Goal: Transaction & Acquisition: Purchase product/service

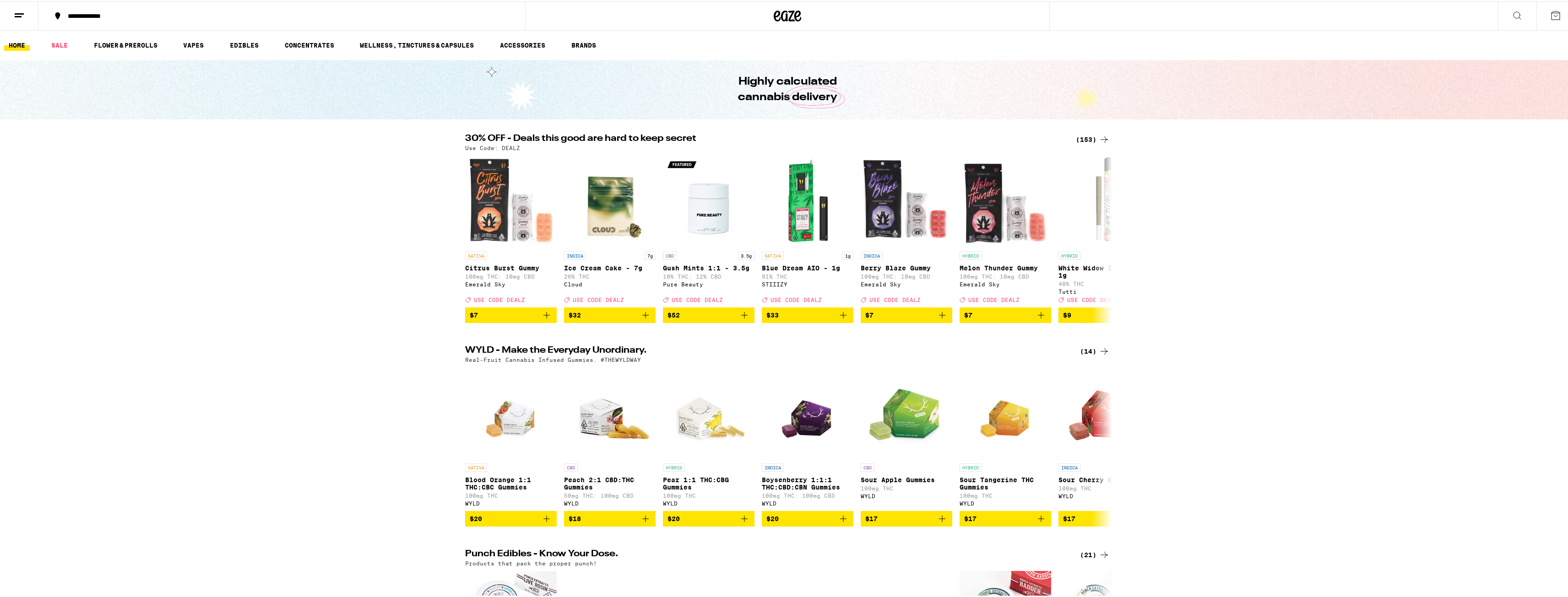
click at [1081, 135] on div "(153)" at bounding box center [1093, 138] width 34 height 11
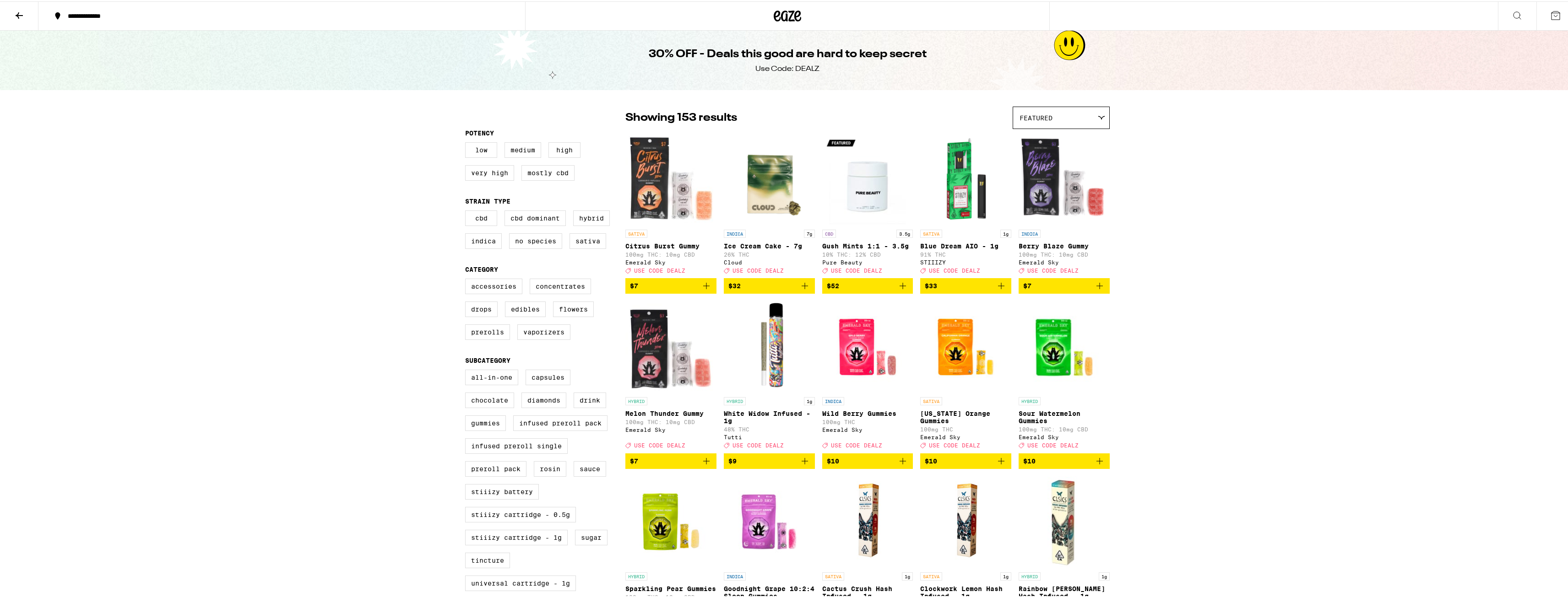
click at [776, 21] on icon at bounding box center [787, 14] width 28 height 16
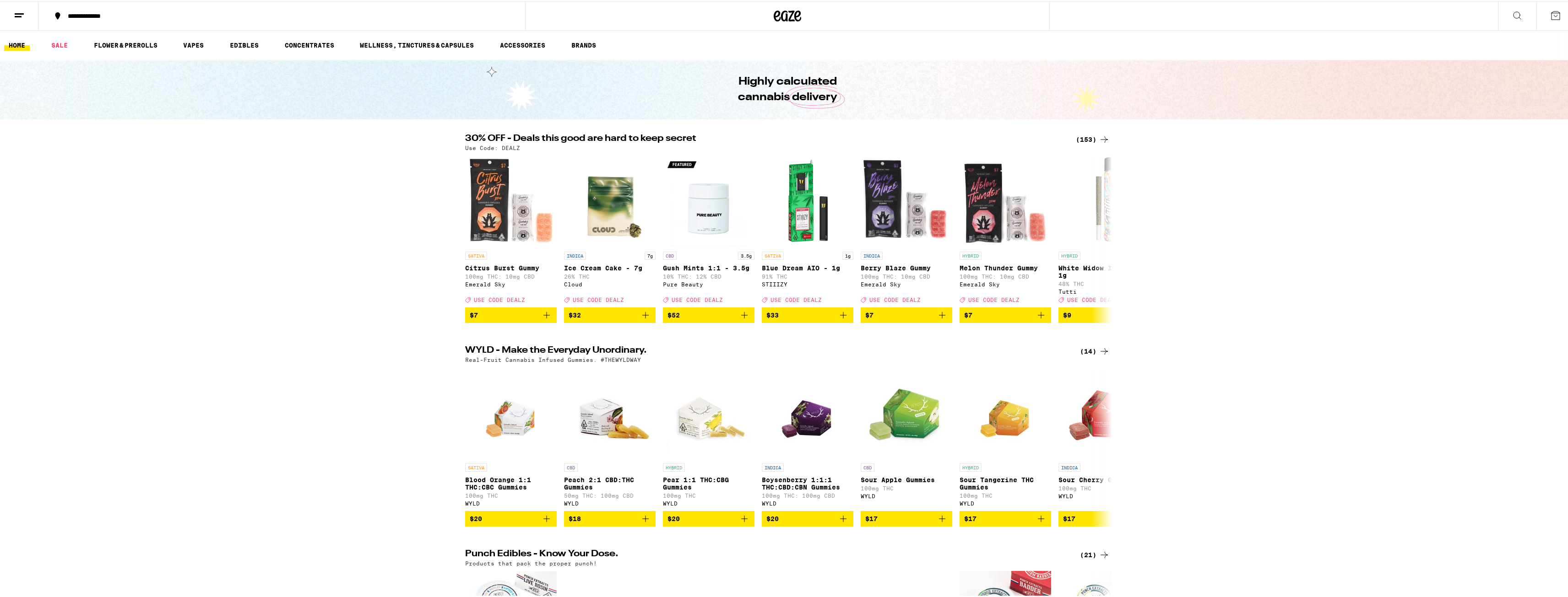
click at [1082, 141] on div "(153)" at bounding box center [1093, 138] width 34 height 11
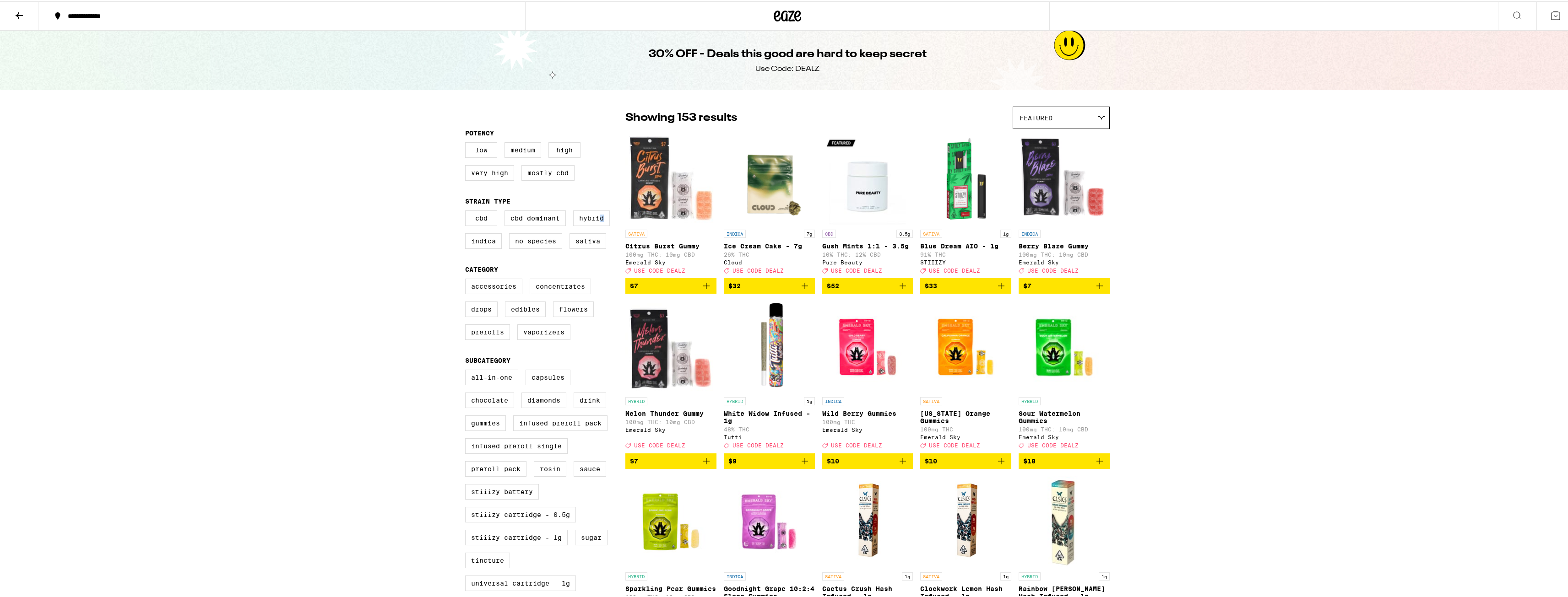
click at [598, 223] on label "Hybrid" at bounding box center [592, 217] width 37 height 16
click at [593, 219] on label "Hybrid" at bounding box center [592, 217] width 37 height 16
click at [468, 211] on input "Hybrid" at bounding box center [467, 210] width 1 height 1
checkbox input "true"
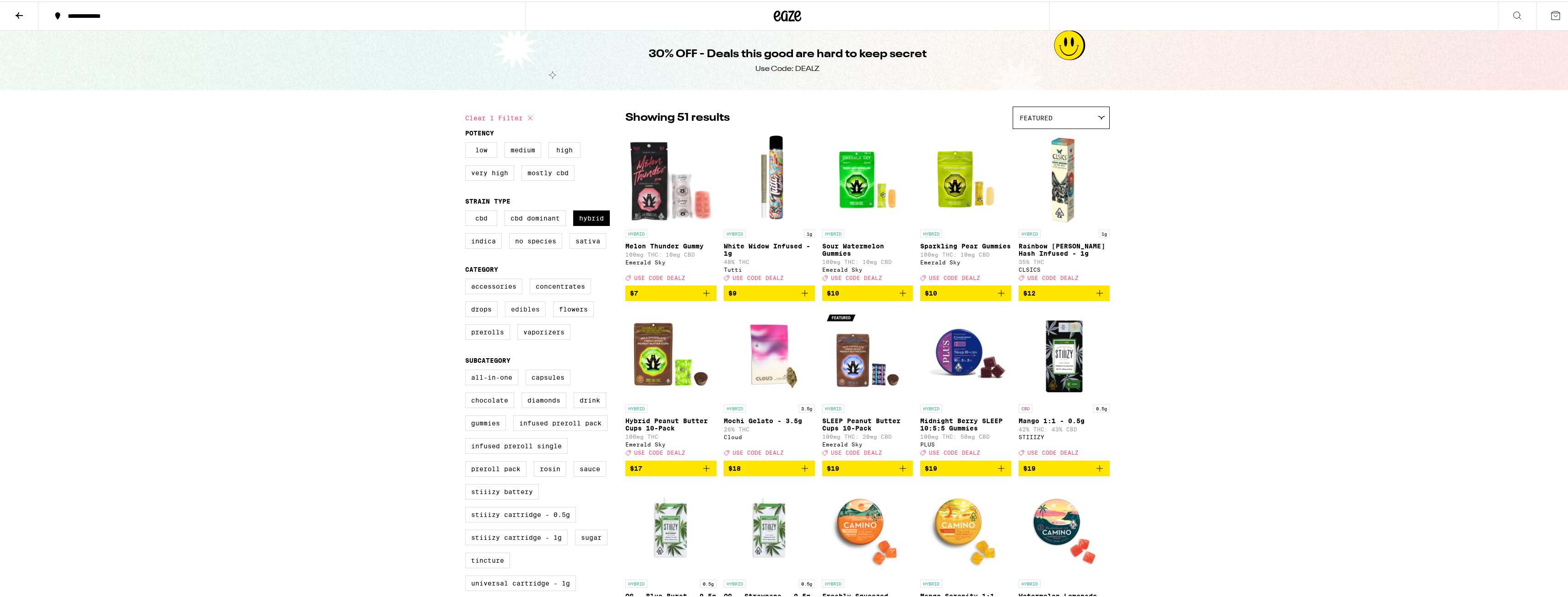
click at [512, 315] on label "Edibles" at bounding box center [525, 308] width 41 height 16
click at [468, 279] on input "Edibles" at bounding box center [467, 278] width 1 height 1
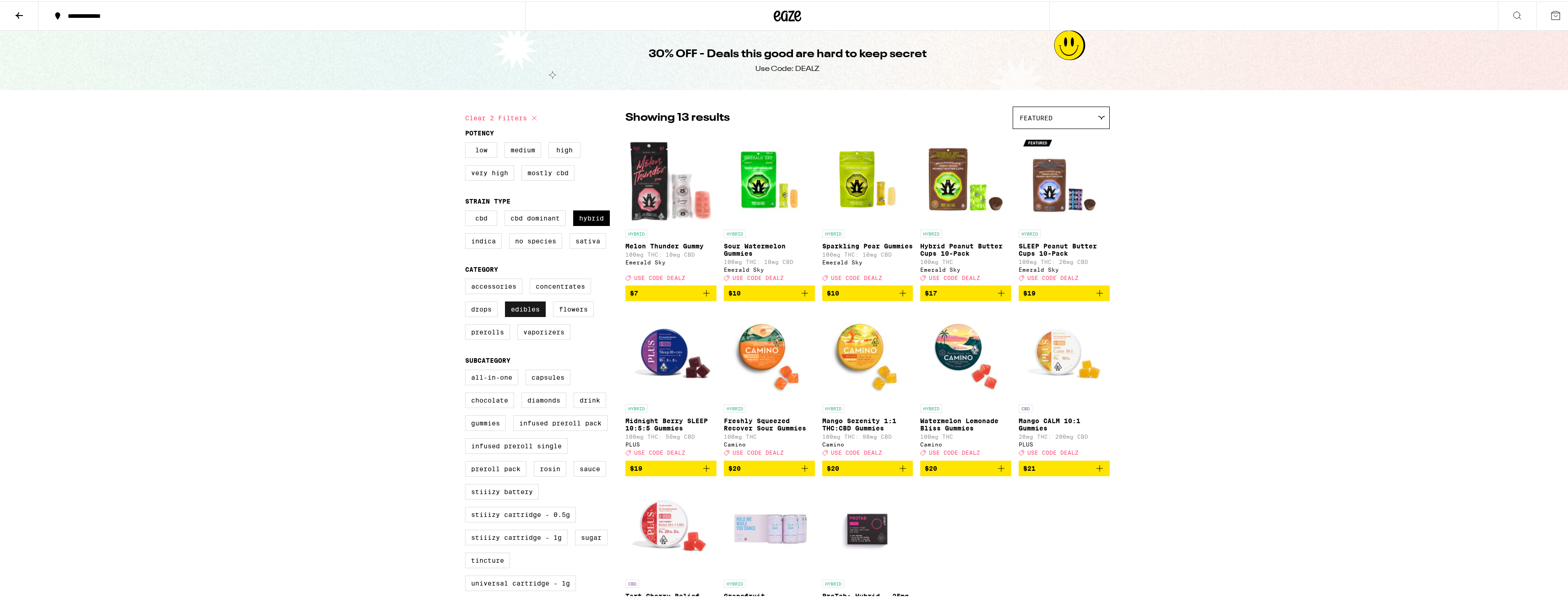
click at [516, 315] on label "Edibles" at bounding box center [525, 308] width 41 height 16
click at [468, 279] on input "Edibles" at bounding box center [467, 278] width 1 height 1
checkbox input "false"
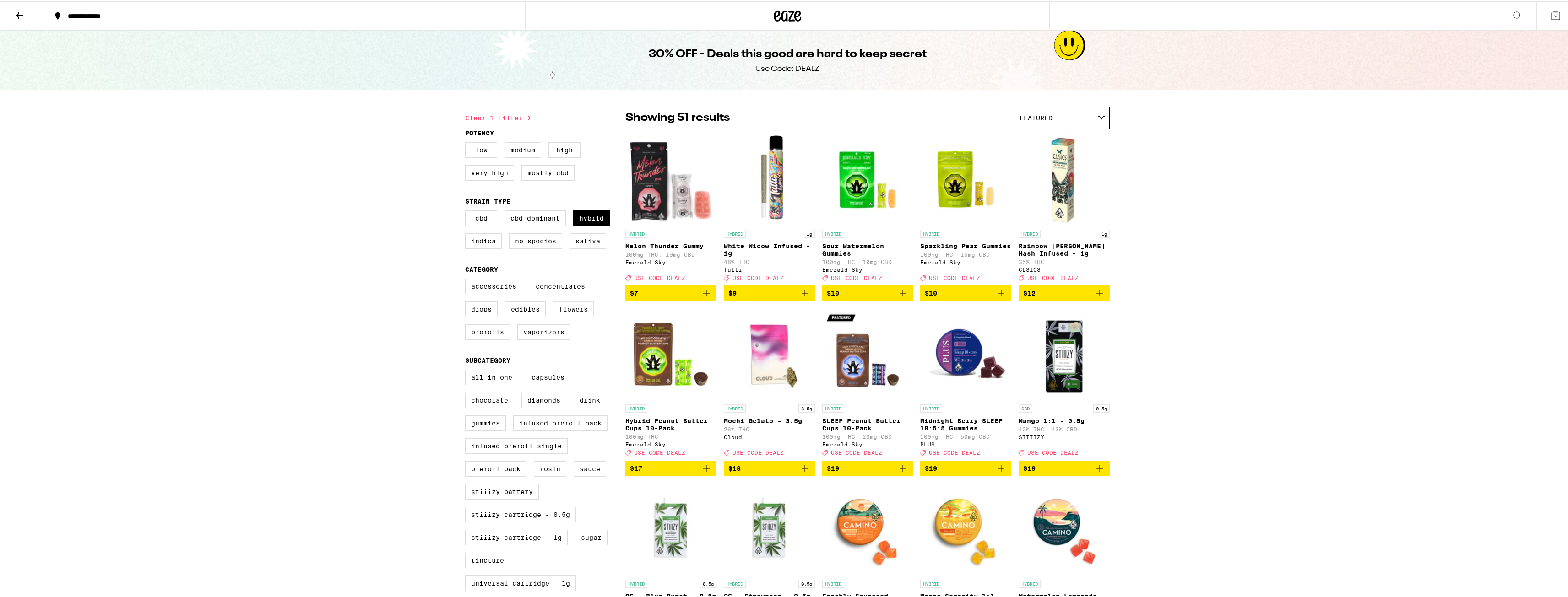
click at [563, 315] on label "Flowers" at bounding box center [573, 308] width 41 height 16
click at [468, 279] on input "Flowers" at bounding box center [467, 278] width 1 height 1
checkbox input "true"
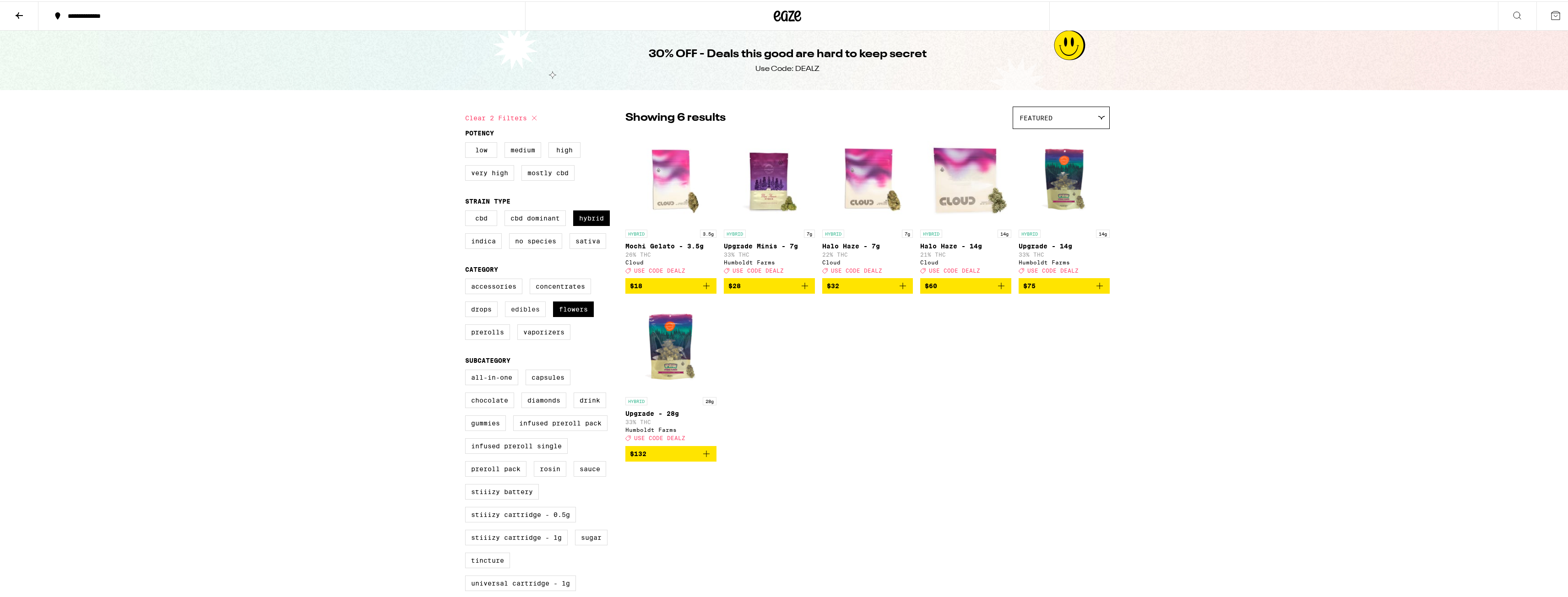
click at [535, 316] on label "Edibles" at bounding box center [525, 308] width 41 height 16
click at [468, 279] on input "Edibles" at bounding box center [467, 278] width 1 height 1
checkbox input "true"
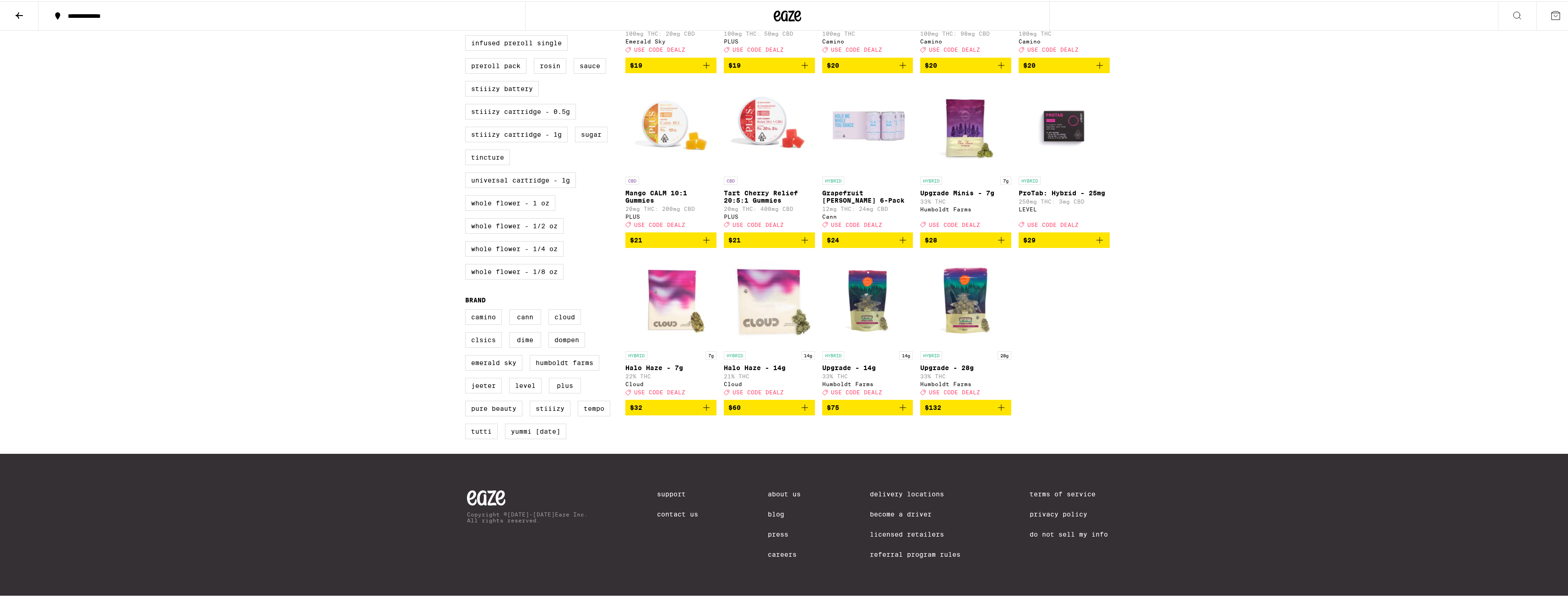
scroll to position [436, 0]
click at [1000, 233] on icon "Add to bag" at bounding box center [1002, 239] width 11 height 11
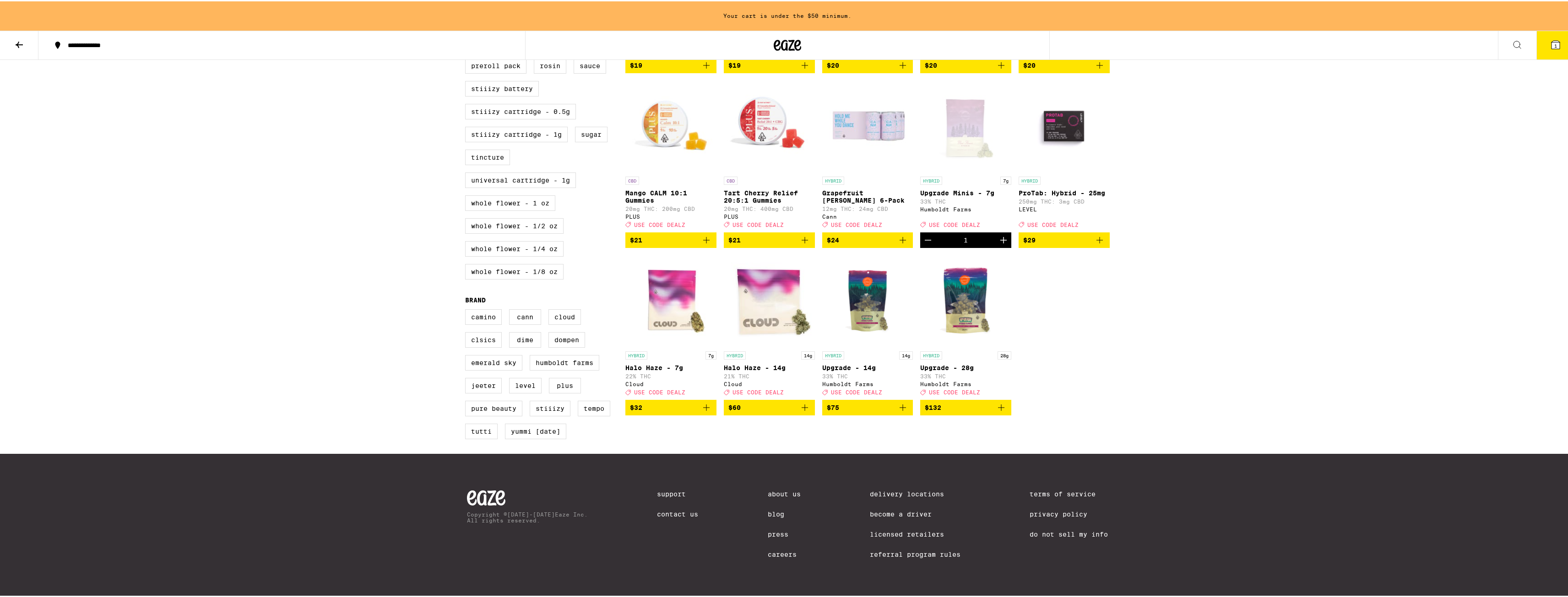
scroll to position [466, 0]
click at [1002, 233] on icon "Increment" at bounding box center [1003, 239] width 11 height 11
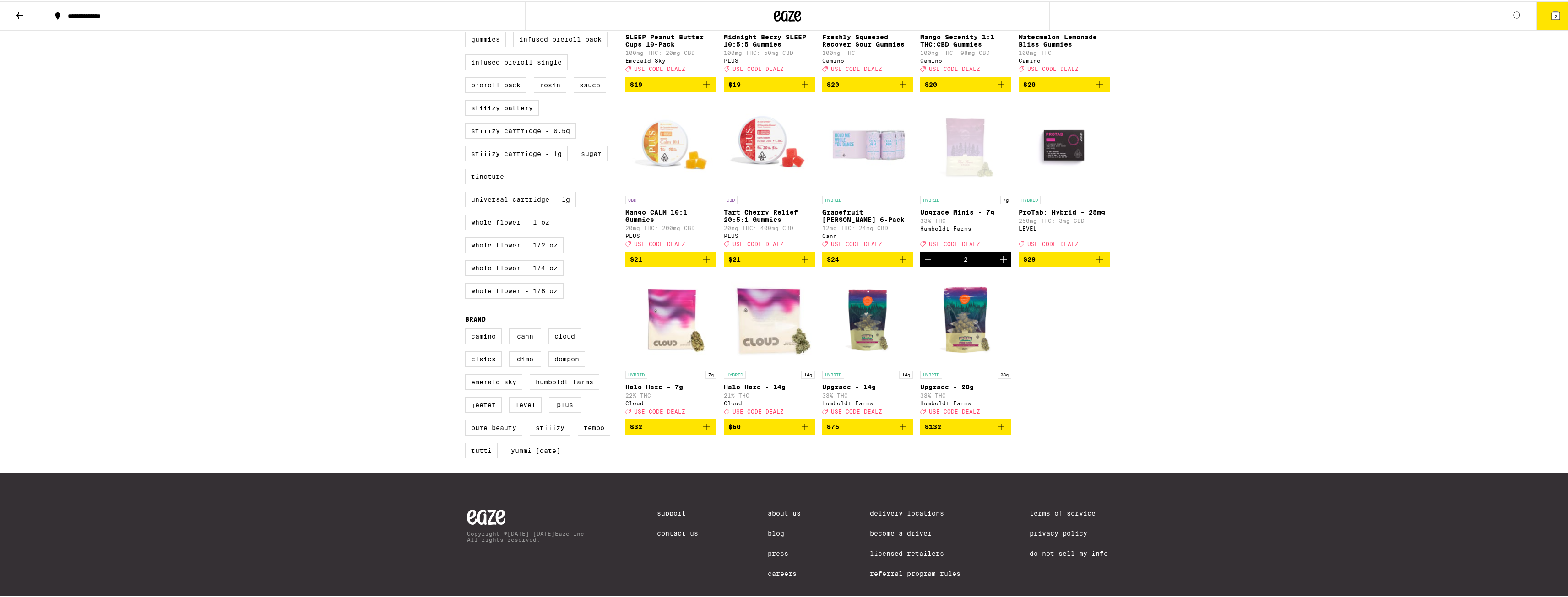
scroll to position [436, 0]
